Goal: Navigation & Orientation: Find specific page/section

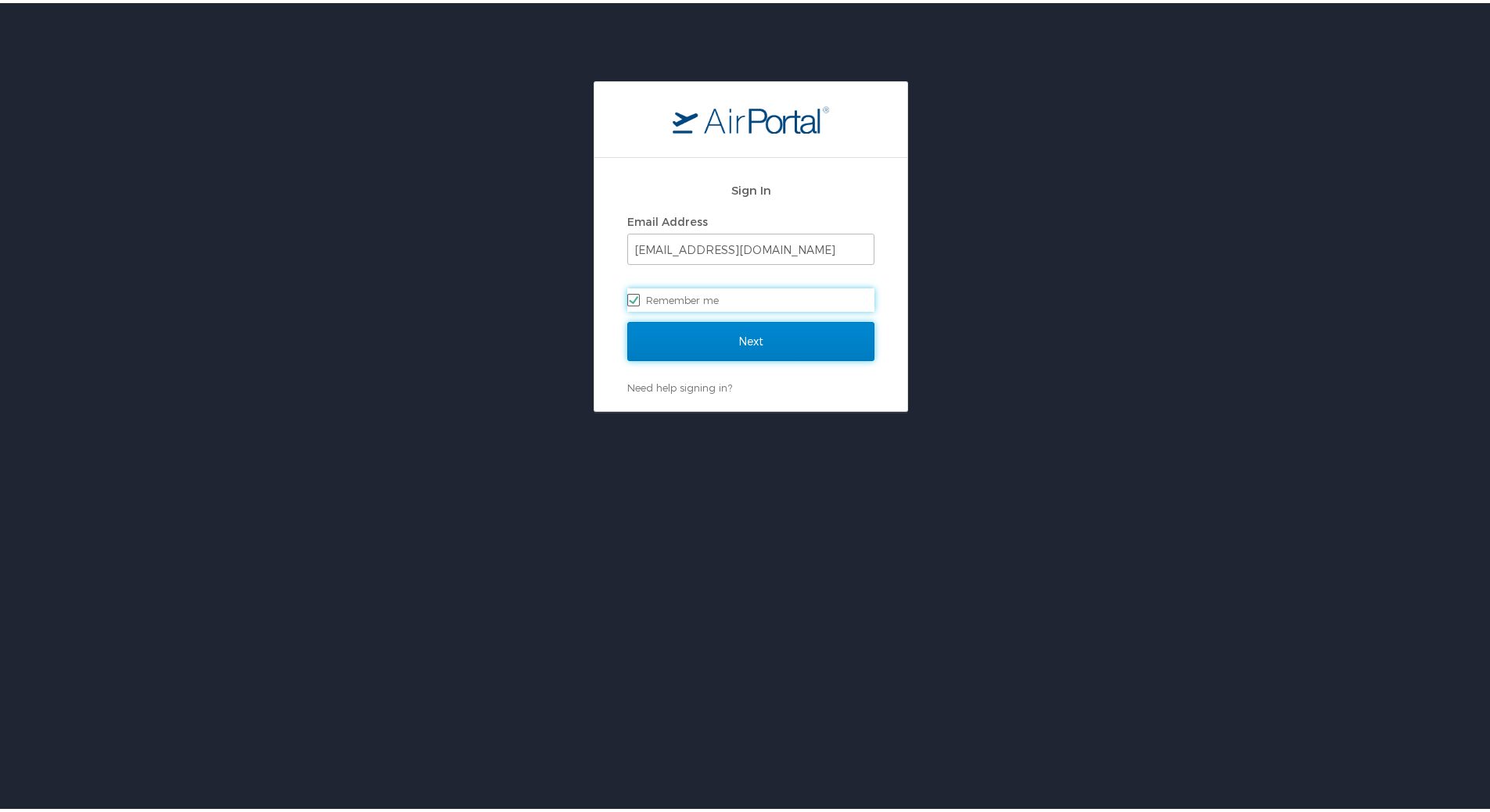
click at [717, 341] on input "Next" at bounding box center [751, 338] width 247 height 39
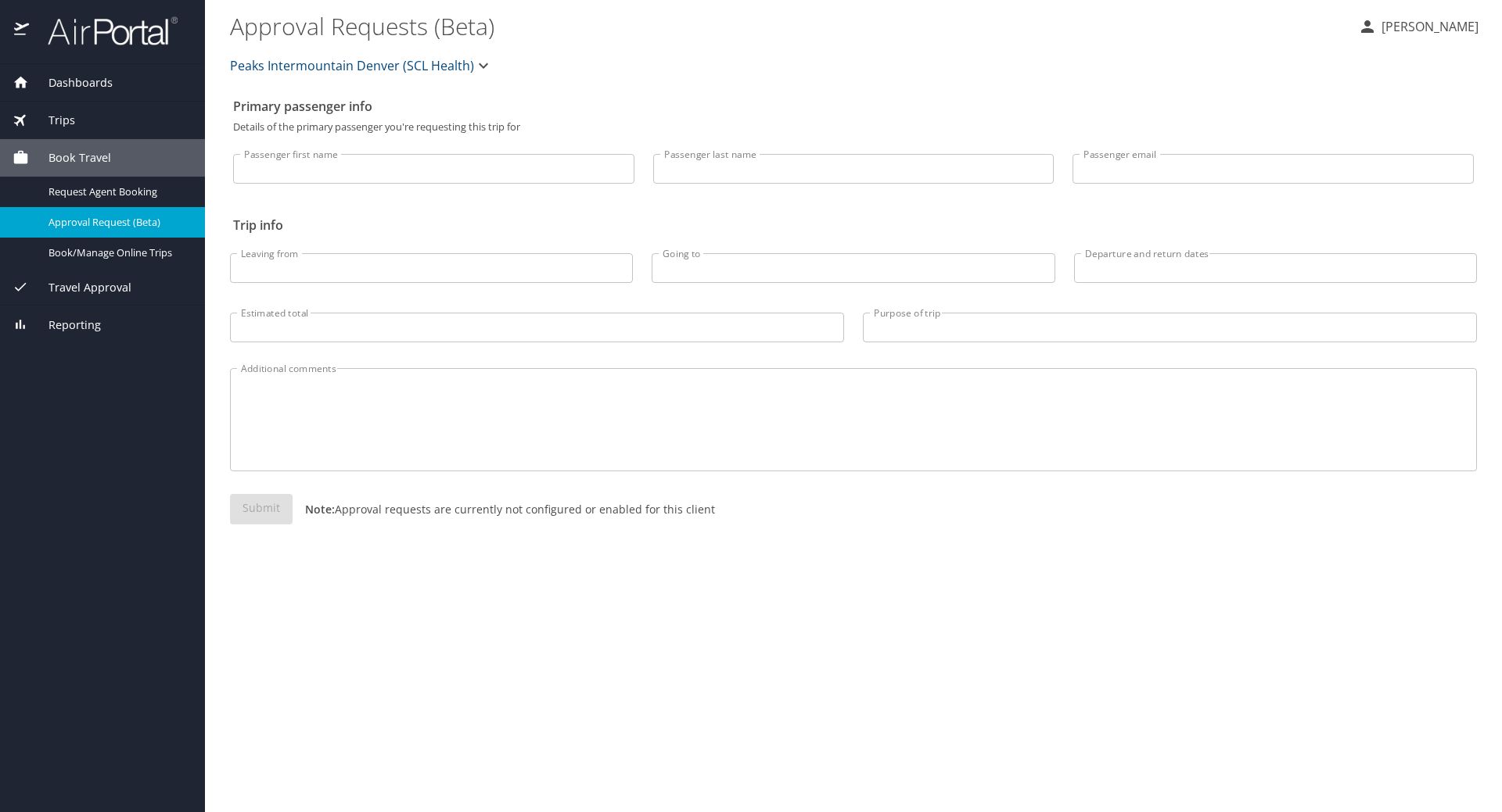
click at [48, 84] on span "Dashboards" at bounding box center [70, 82] width 83 height 17
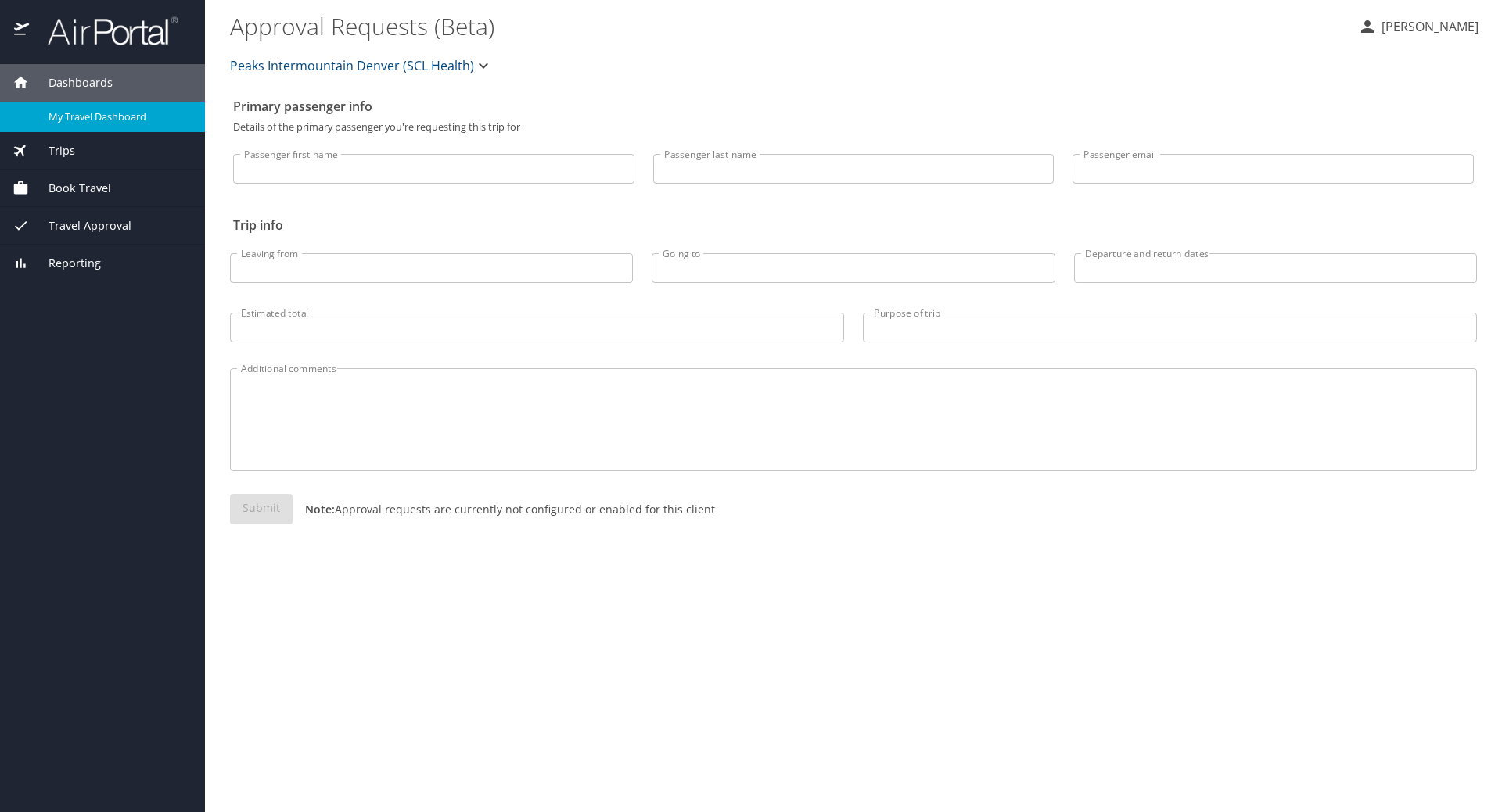
click at [48, 123] on div "My Travel Dashboard" at bounding box center [102, 117] width 180 height 18
